Goal: Book appointment/travel/reservation

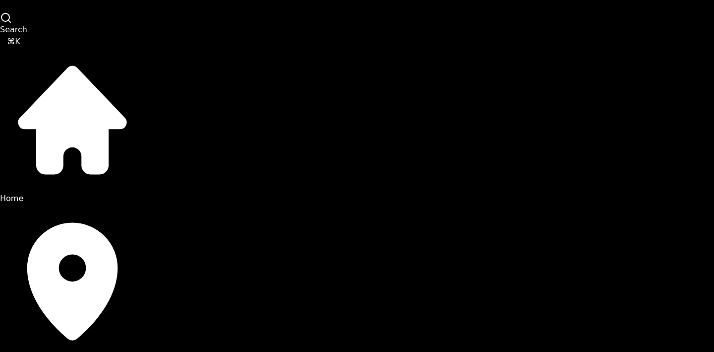
scroll to position [66, 0]
click at [76, 204] on link "Venues" at bounding box center [72, 281] width 145 height 155
